Goal: Check status

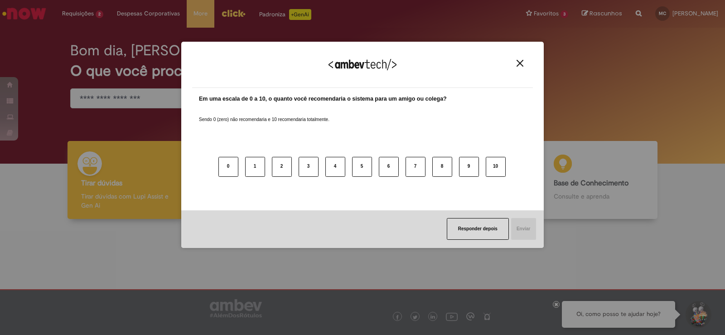
click at [516, 65] on button "Close" at bounding box center [520, 63] width 12 height 8
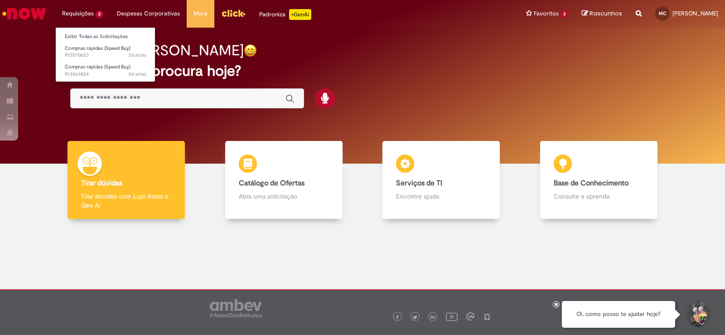
click at [76, 13] on li "Requisições 2 Exibir Todas as Solicitações Compras rápidas (Speed Buy) 3d atrás…" at bounding box center [82, 13] width 55 height 27
click at [96, 50] on span "Compras rápidas (Speed Buy)" at bounding box center [98, 48] width 66 height 7
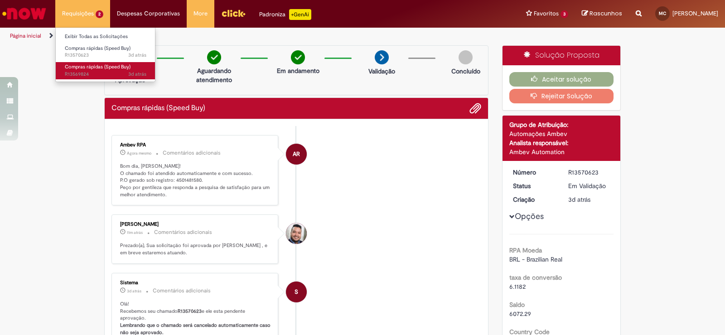
click at [77, 69] on span "Compras rápidas (Speed Buy)" at bounding box center [98, 66] width 66 height 7
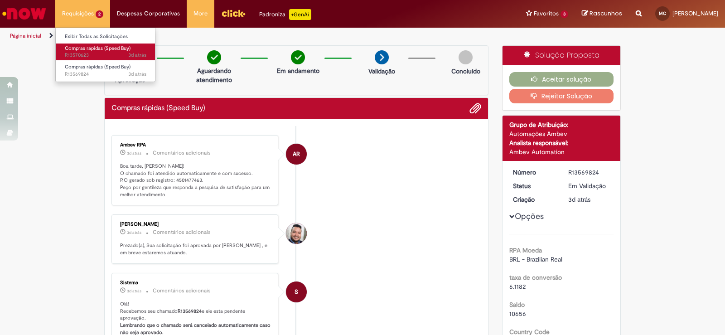
click at [93, 53] on span "3d atrás 3 dias atrás R13570623" at bounding box center [106, 55] width 82 height 7
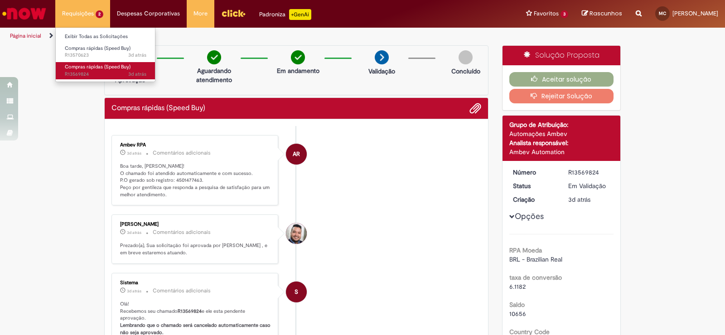
click at [88, 67] on span "Compras rápidas (Speed Buy)" at bounding box center [98, 66] width 66 height 7
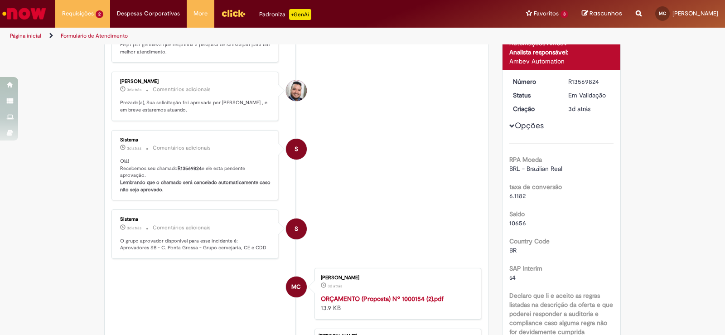
scroll to position [97, 0]
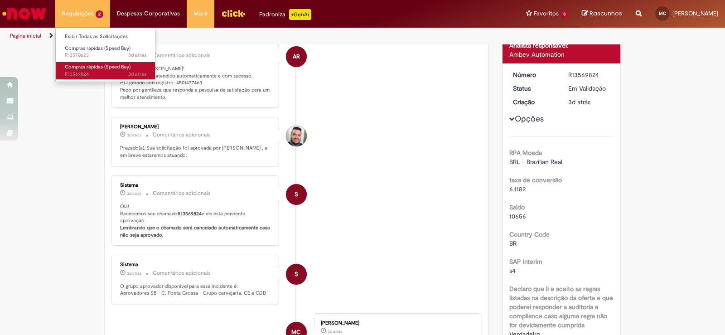
click at [81, 63] on span "Compras rápidas (Speed Buy)" at bounding box center [98, 66] width 66 height 7
click at [110, 72] on span "3d atrás 3 dias atrás R13569824" at bounding box center [106, 74] width 82 height 7
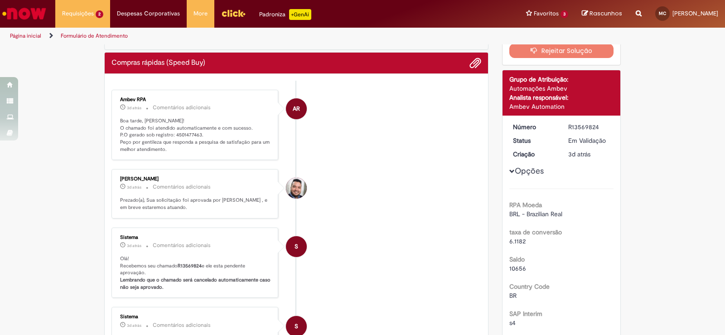
scroll to position [0, 0]
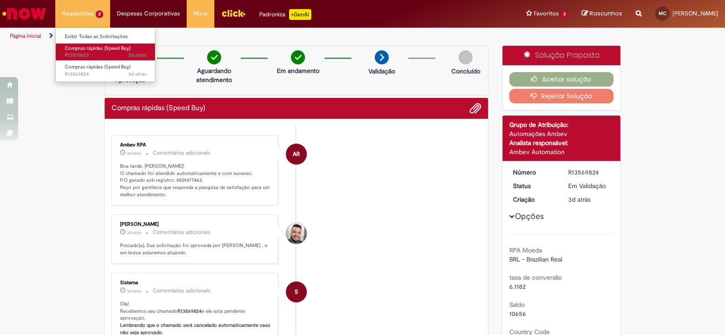
click at [84, 47] on span "Compras rápidas (Speed Buy)" at bounding box center [98, 48] width 66 height 7
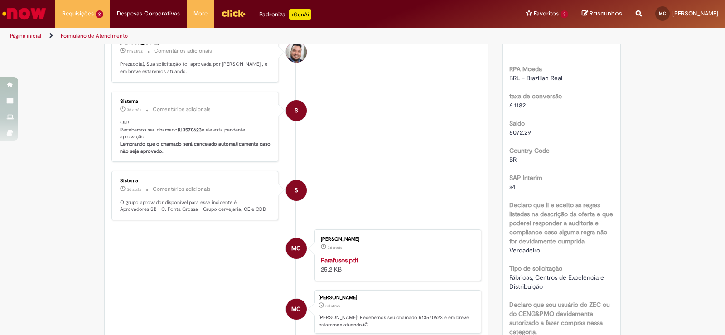
scroll to position [233, 0]
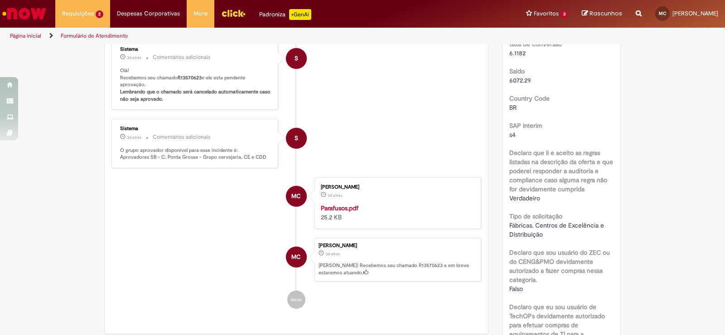
click at [340, 212] on strong "Parafusos.pdf" at bounding box center [340, 208] width 38 height 8
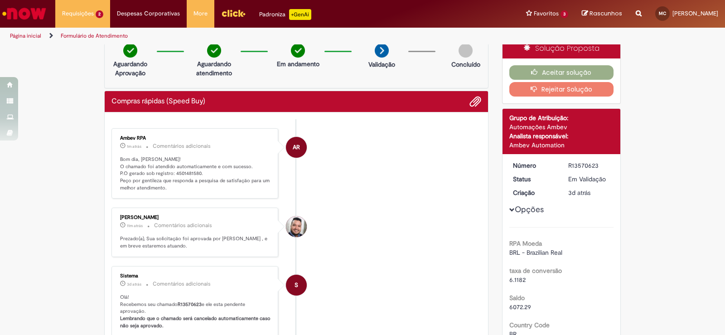
scroll to position [0, 0]
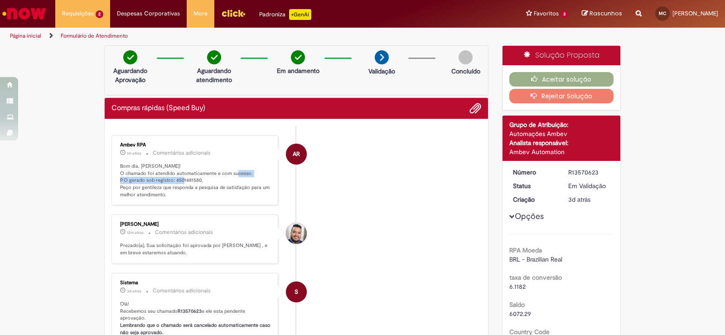
drag, startPoint x: 116, startPoint y: 180, endPoint x: 197, endPoint y: 177, distance: 81.2
click at [197, 177] on div "Ambev RPA 1m atrás 1m atrás Comentários adicionais Bom dia, [PERSON_NAME]! O ch…" at bounding box center [194, 170] width 161 height 65
copy p "P.O gerado sob registro: 4501481580"
